Goal: Task Accomplishment & Management: Manage account settings

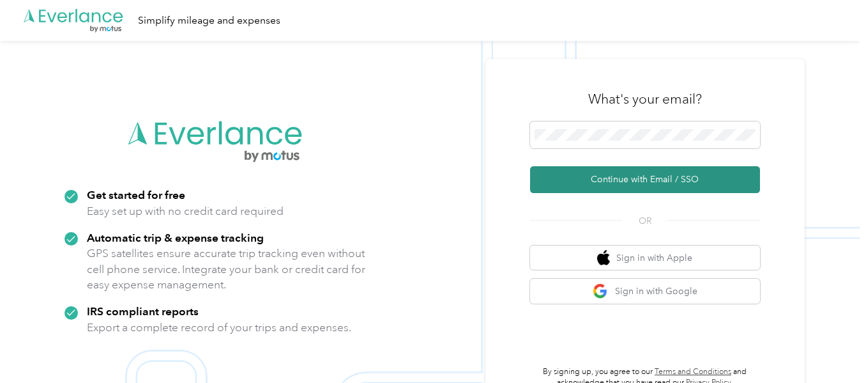
click at [650, 182] on button "Continue with Email / SSO" at bounding box center [645, 179] width 230 height 27
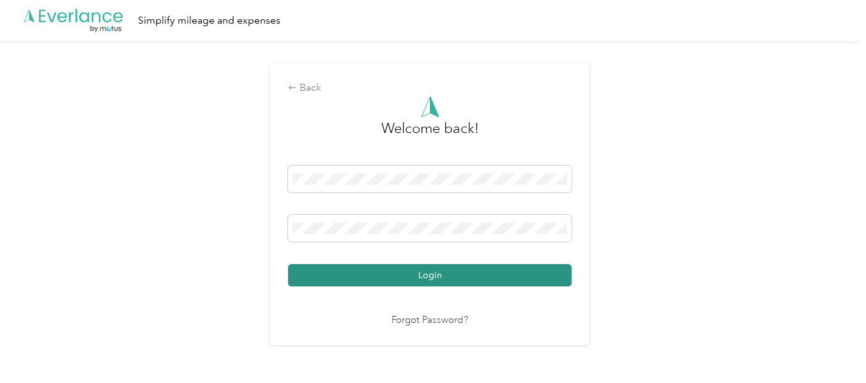
click at [378, 273] on button "Login" at bounding box center [430, 275] width 284 height 22
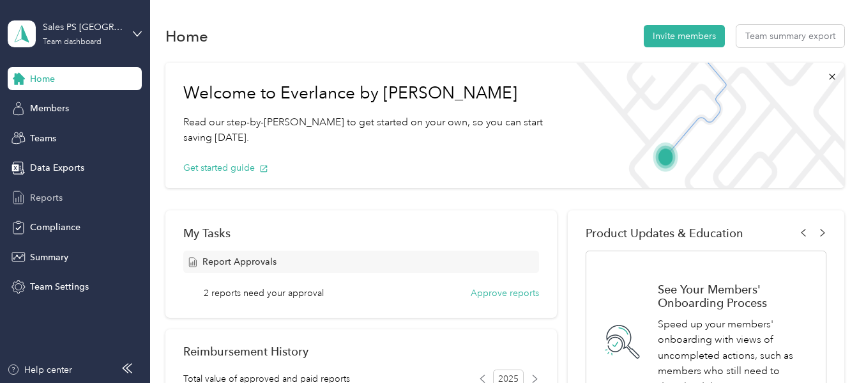
click at [63, 188] on div "Reports" at bounding box center [75, 197] width 134 height 23
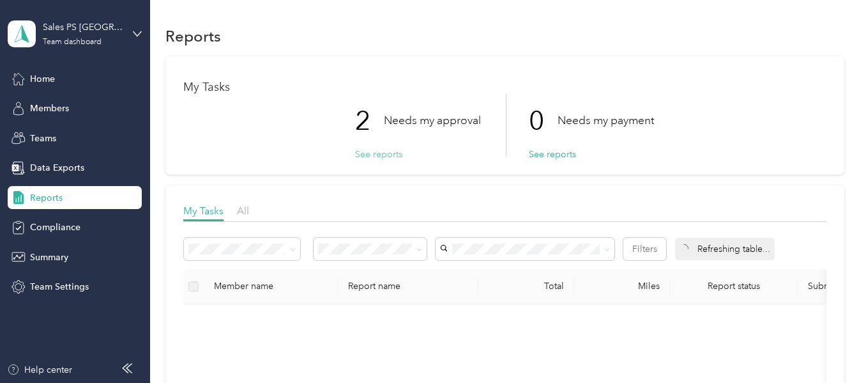
click at [374, 151] on button "See reports" at bounding box center [378, 154] width 47 height 13
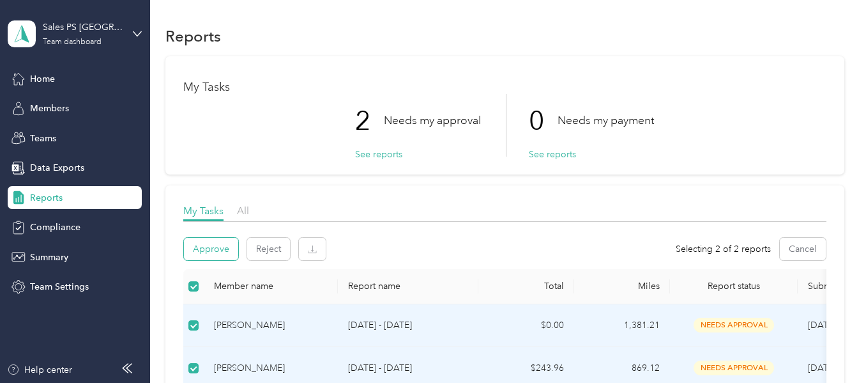
click at [217, 247] on button "Approve" at bounding box center [211, 249] width 54 height 22
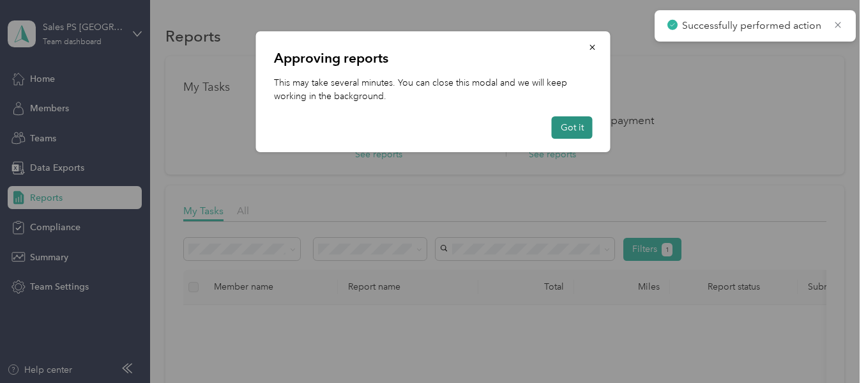
click at [565, 125] on button "Got it" at bounding box center [572, 127] width 41 height 22
